Goal: Information Seeking & Learning: Learn about a topic

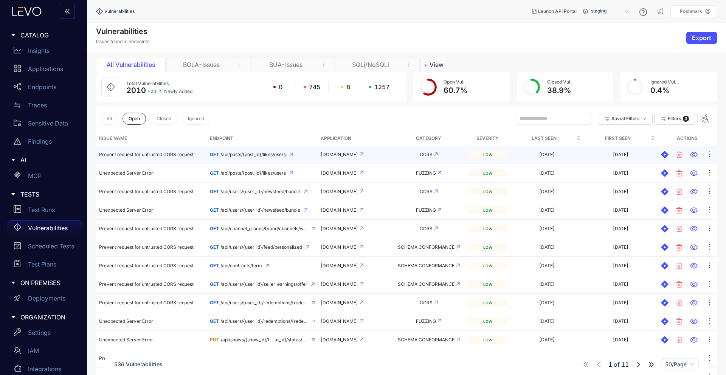
click at [434, 155] on icon at bounding box center [436, 154] width 4 height 4
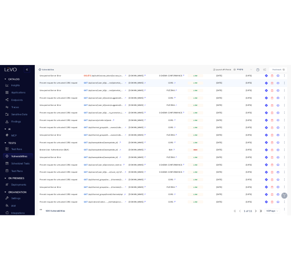
scroll to position [517, 0]
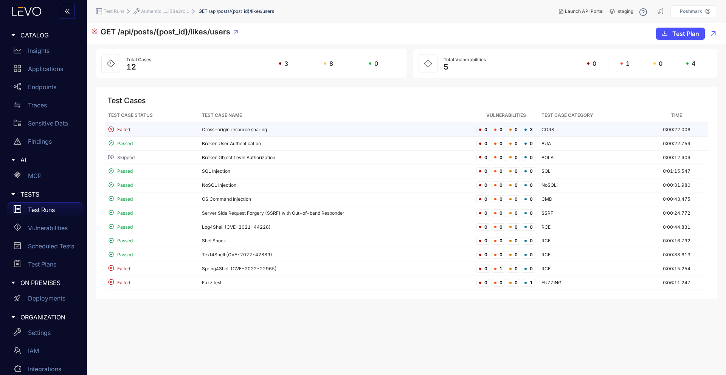
click at [234, 129] on td "Cross-origin resource sharing" at bounding box center [336, 130] width 275 height 14
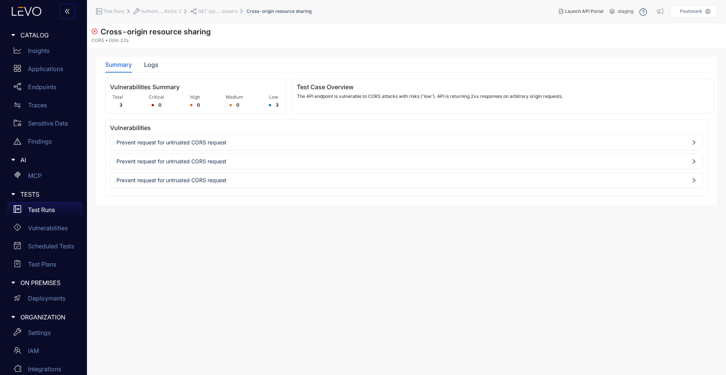
click at [191, 141] on span "Prevent request for untrusted CORS request" at bounding box center [406, 143] width 580 height 6
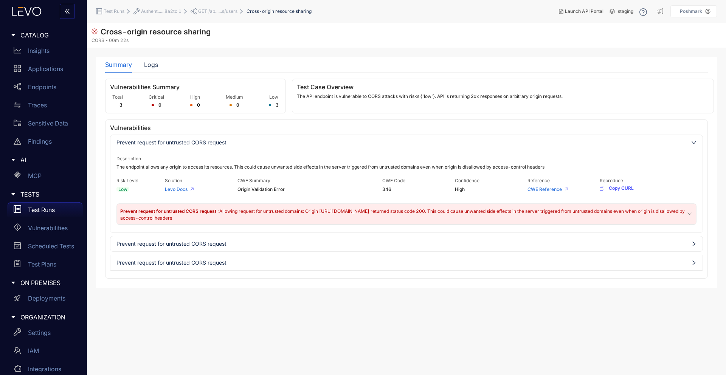
click at [193, 244] on span "Prevent request for untrusted CORS request" at bounding box center [406, 244] width 580 height 6
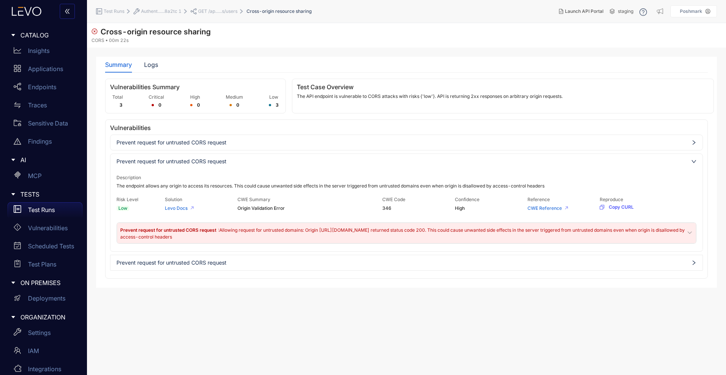
click at [193, 266] on span "Prevent request for untrusted CORS request" at bounding box center [406, 263] width 580 height 6
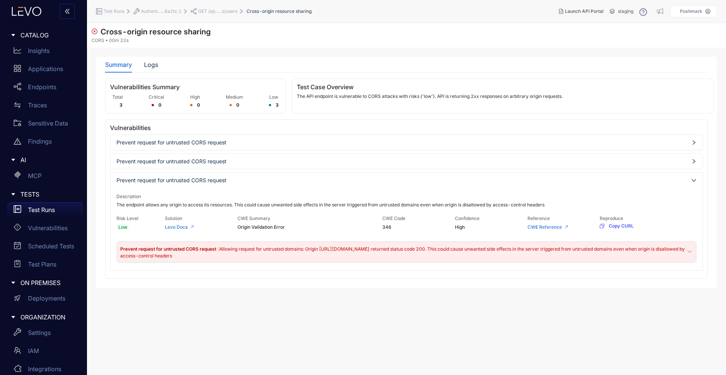
click at [312, 160] on span "Prevent request for untrusted CORS request" at bounding box center [406, 161] width 580 height 6
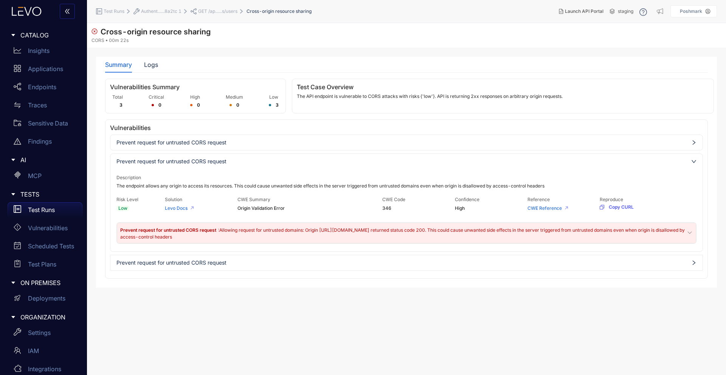
click at [317, 148] on div "Prevent request for untrusted CORS request" at bounding box center [406, 143] width 592 height 12
